Goal: Information Seeking & Learning: Find specific fact

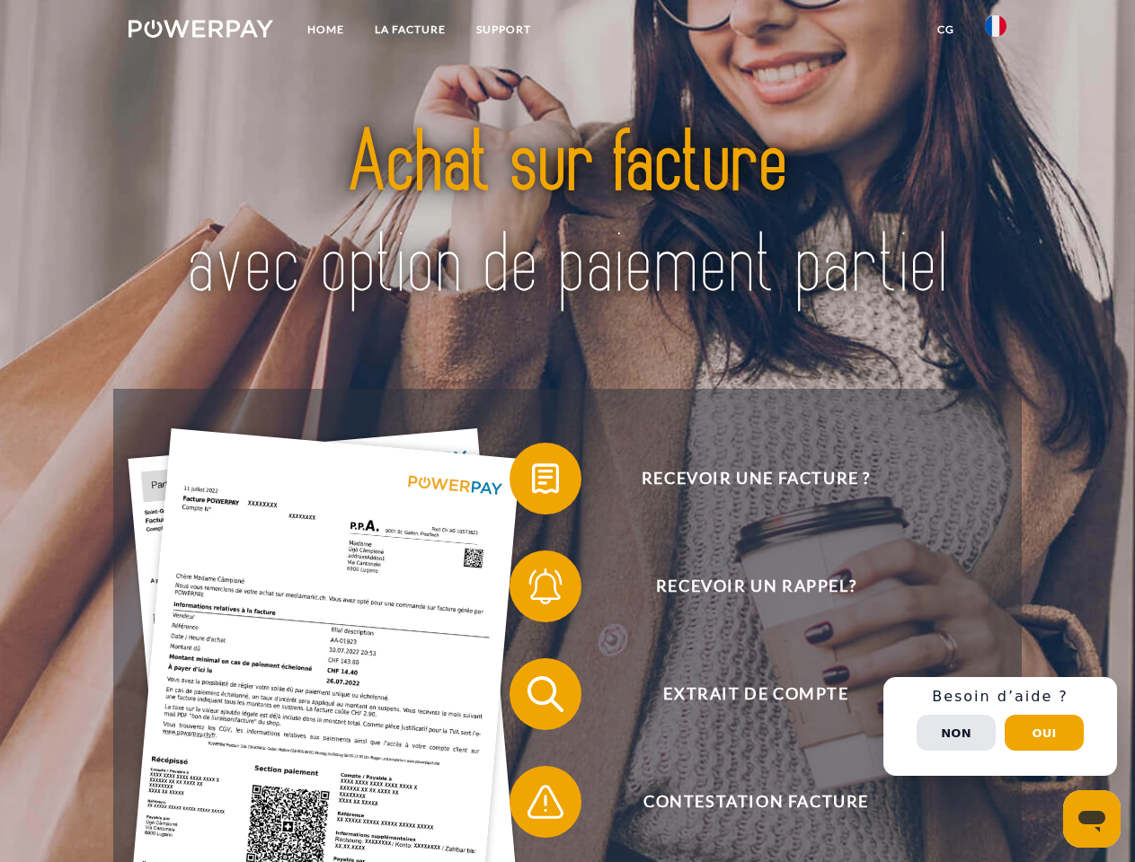
click at [200, 31] on img at bounding box center [200, 29] width 145 height 18
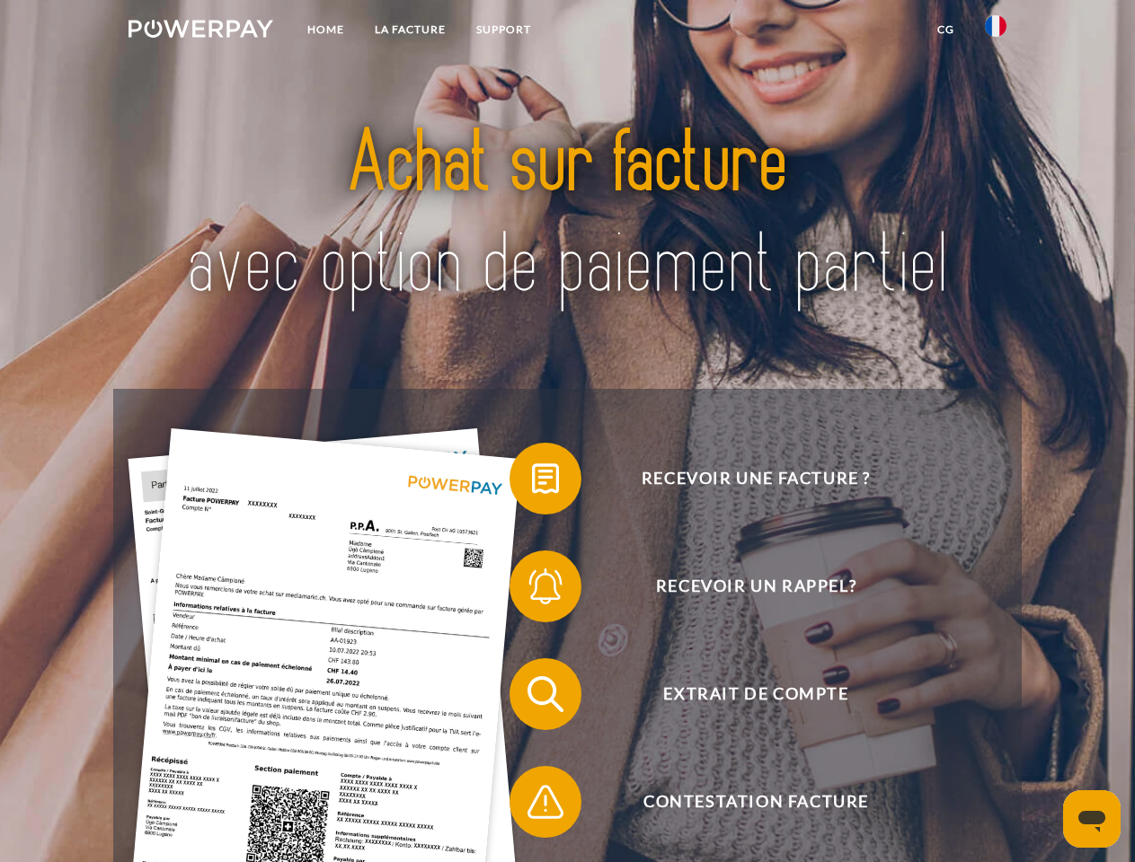
click at [995, 31] on img at bounding box center [996, 26] width 22 height 22
click at [945, 30] on link "CG" at bounding box center [946, 29] width 48 height 32
click at [532, 482] on span at bounding box center [518, 479] width 90 height 90
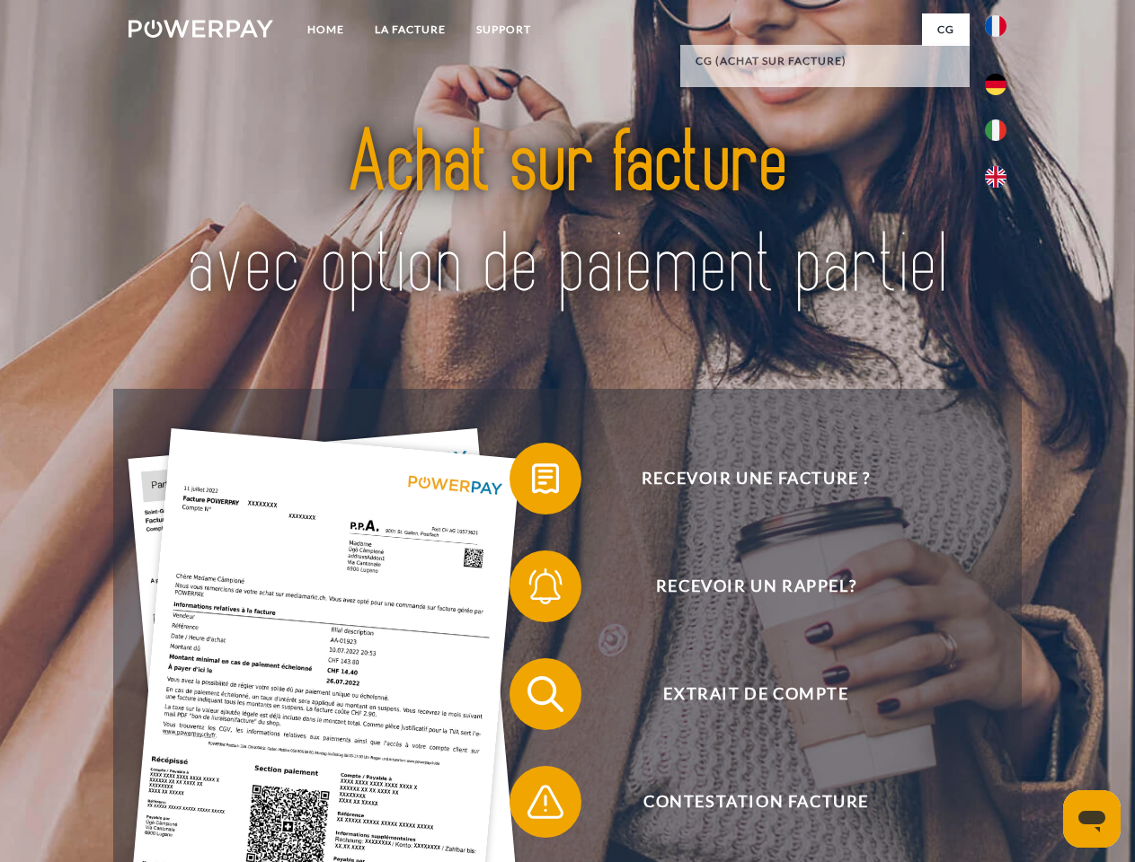
click at [532, 590] on span at bounding box center [518, 587] width 90 height 90
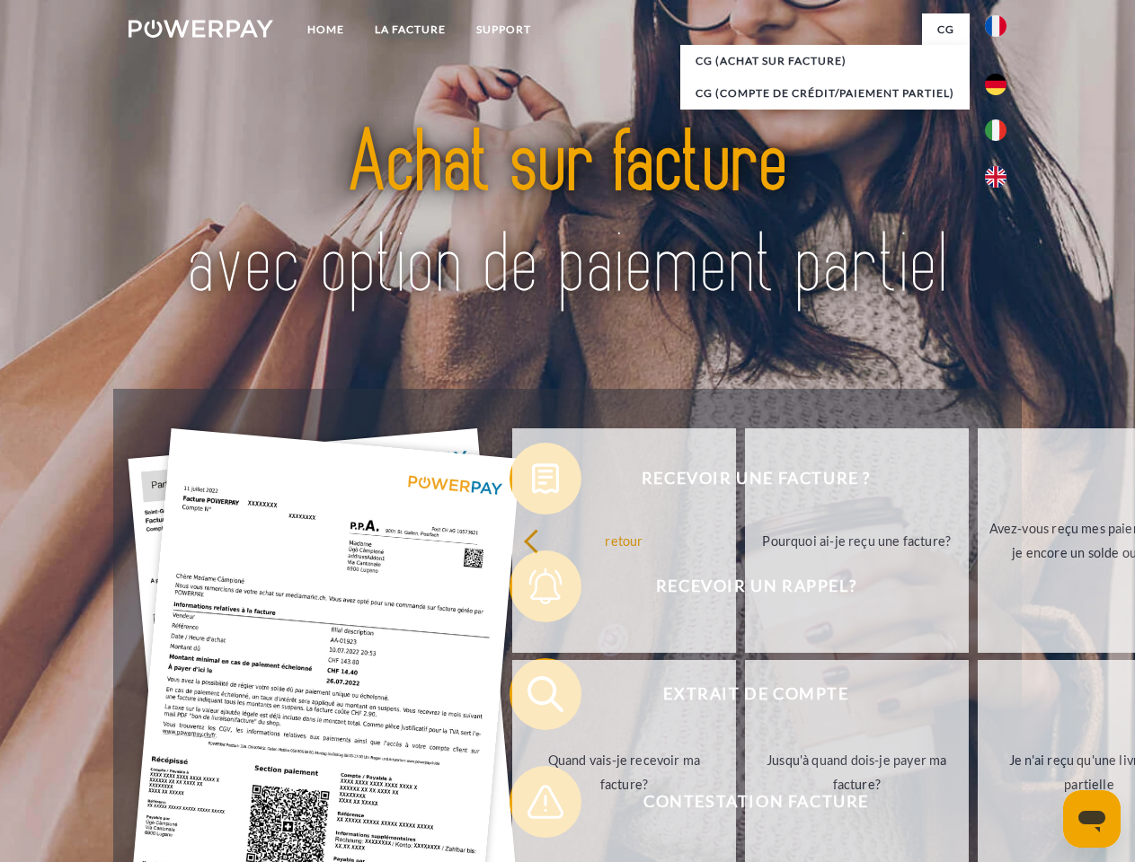
click at [745, 698] on link "Jusqu'à quand dois-je payer ma facture?" at bounding box center [857, 772] width 224 height 225
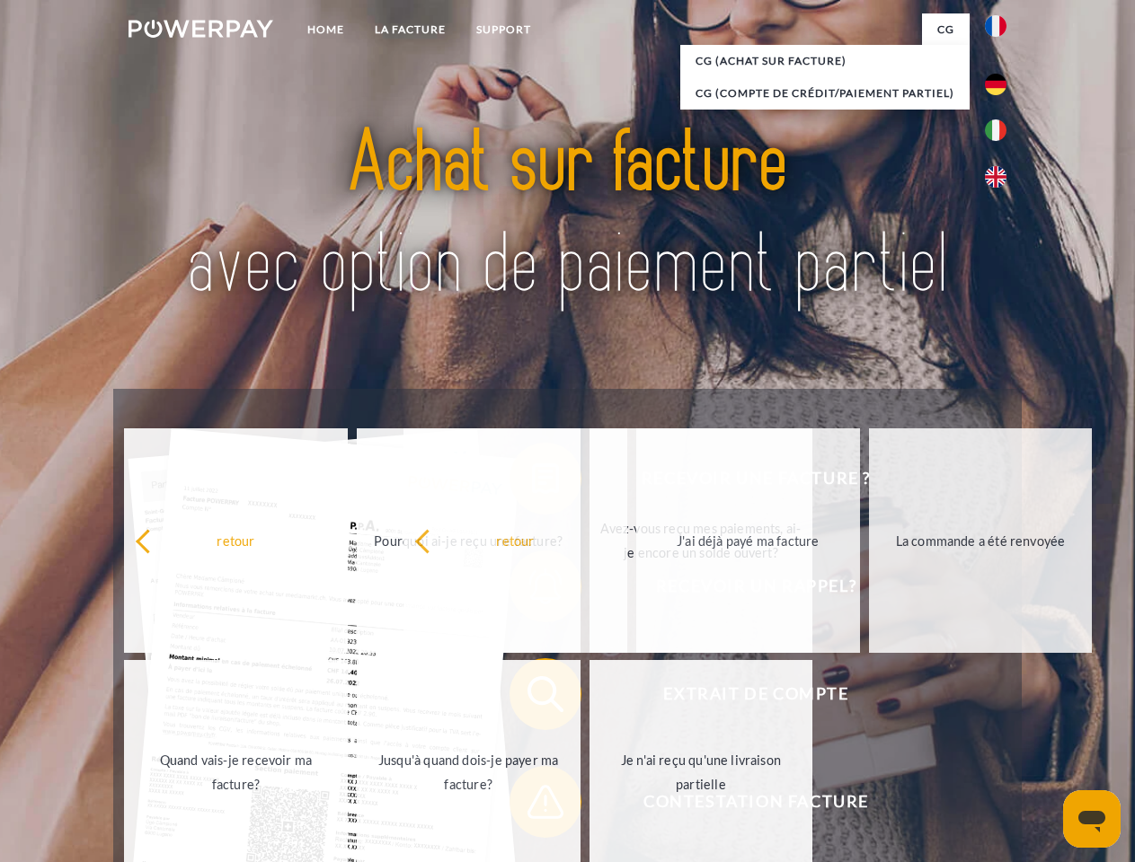
click at [532, 806] on span at bounding box center [518, 802] width 90 height 90
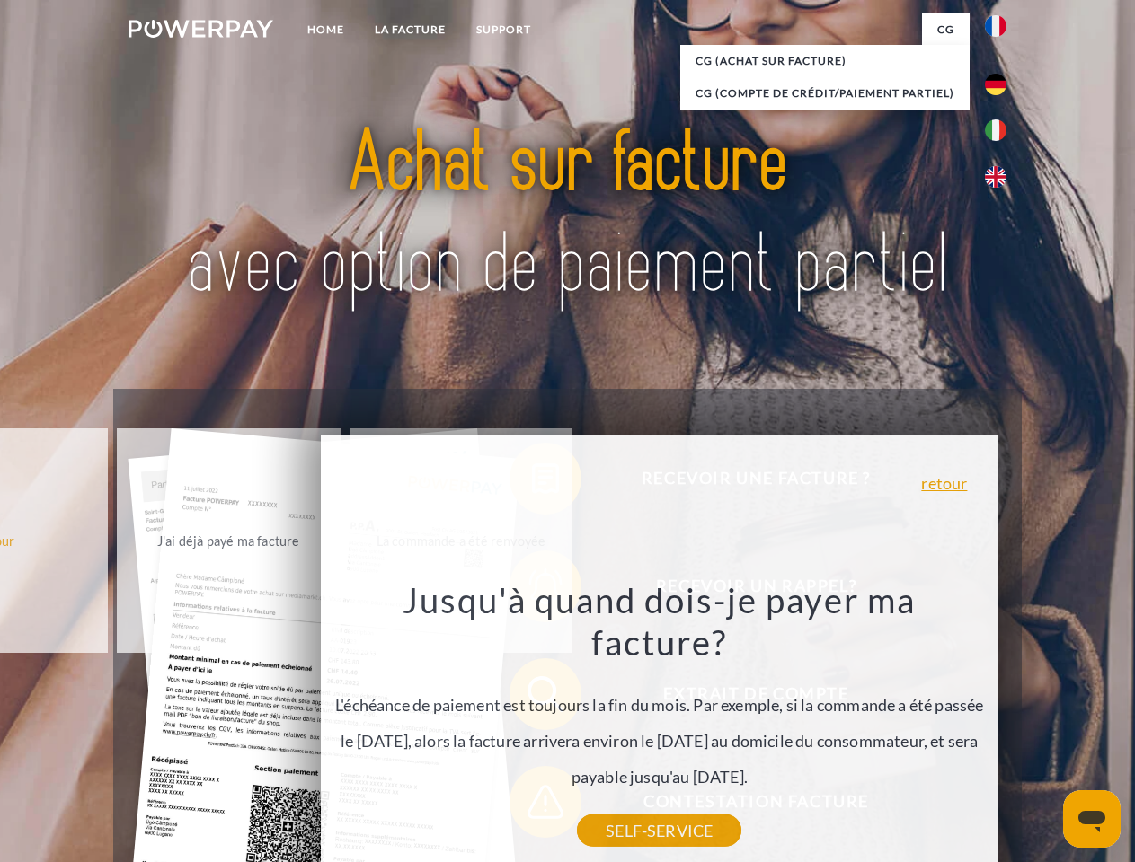
click at [1000, 727] on div "Recevoir une facture ? Recevoir un rappel? Extrait de compte retour" at bounding box center [566, 748] width 907 height 719
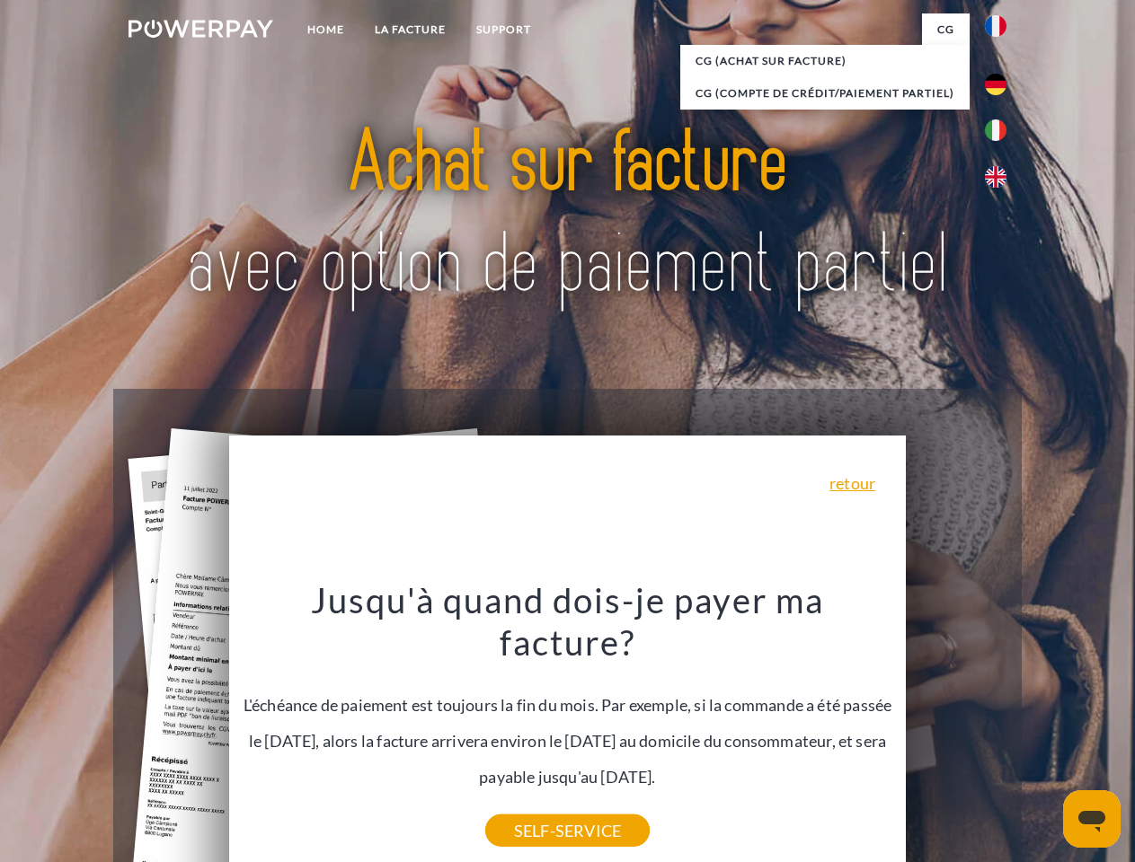
click at [956, 730] on span "Extrait de compte" at bounding box center [755, 694] width 440 height 72
click at [1044, 733] on header "Home LA FACTURE Support" at bounding box center [567, 620] width 1135 height 1241
